Goal: Task Accomplishment & Management: Use online tool/utility

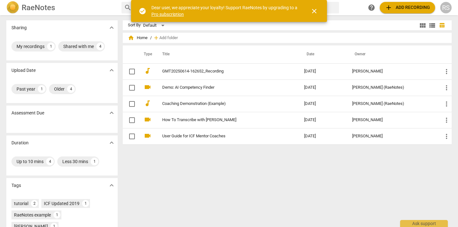
click at [407, 7] on span "add Add recording" at bounding box center [407, 8] width 45 height 8
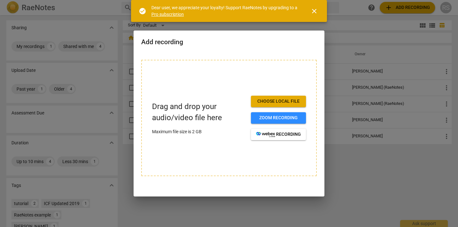
click at [282, 101] on span "Choose local file" at bounding box center [278, 101] width 45 height 6
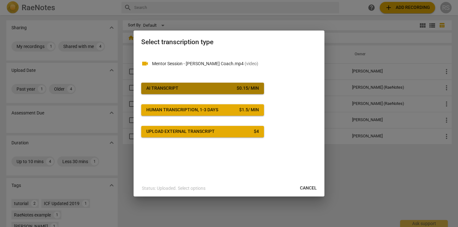
click at [190, 88] on span "AI Transcript $ 0.15 / min" at bounding box center [202, 88] width 113 height 6
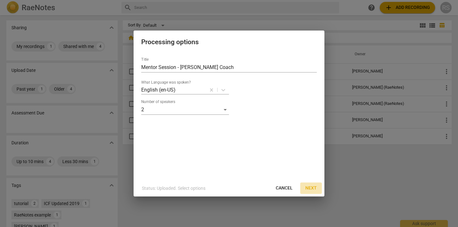
click at [312, 188] on span "Next" at bounding box center [310, 188] width 11 height 6
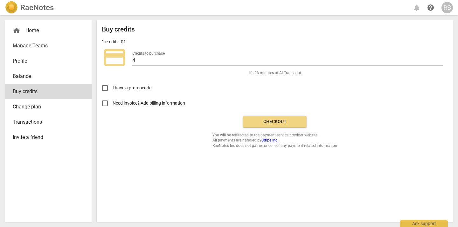
click at [279, 122] on span "Checkout" at bounding box center [274, 122] width 53 height 6
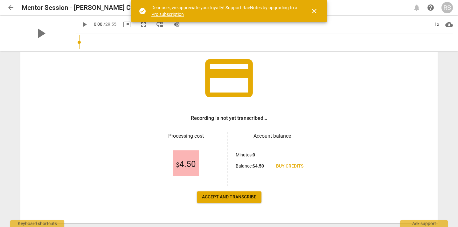
scroll to position [60, 0]
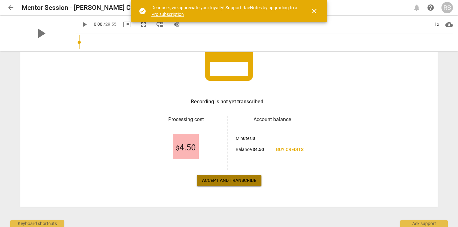
click at [228, 179] on span "Accept and transcribe" at bounding box center [229, 180] width 54 height 6
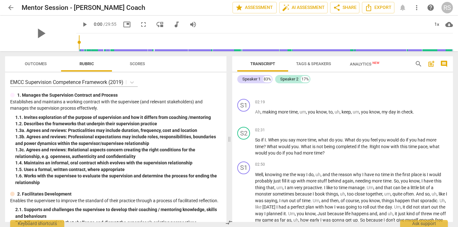
scroll to position [0, 0]
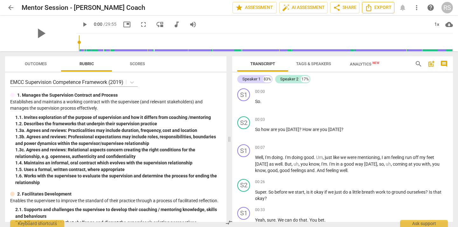
click at [371, 5] on icon "Export" at bounding box center [369, 8] width 8 height 8
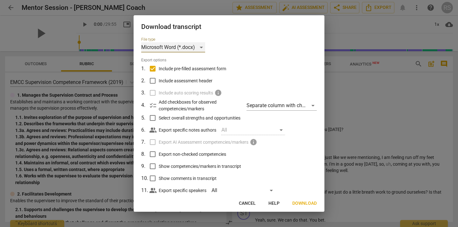
click at [178, 43] on div "Microsoft Word (*.docx)" at bounding box center [173, 47] width 64 height 10
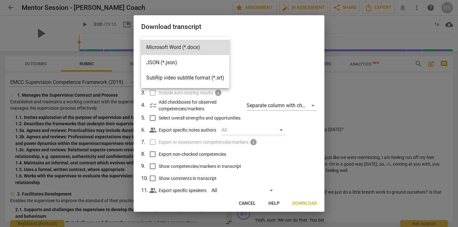
click at [292, 29] on div at bounding box center [229, 113] width 458 height 227
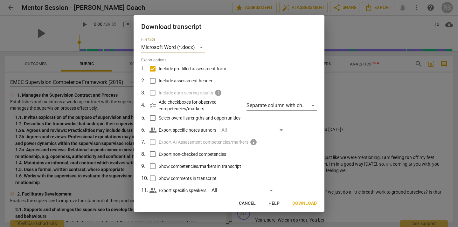
click at [300, 203] on span "Download" at bounding box center [304, 203] width 24 height 6
